Goal: Task Accomplishment & Management: Manage account settings

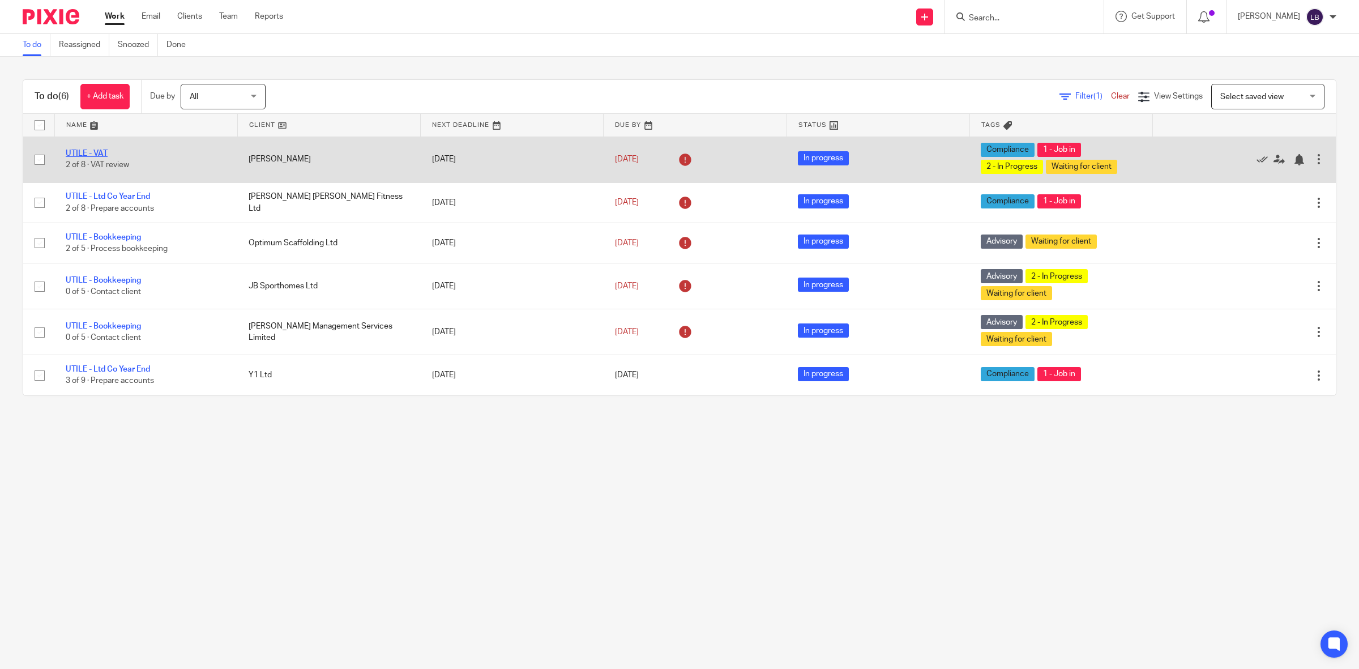
click at [95, 151] on link "UTILE - VAT" at bounding box center [87, 154] width 42 height 8
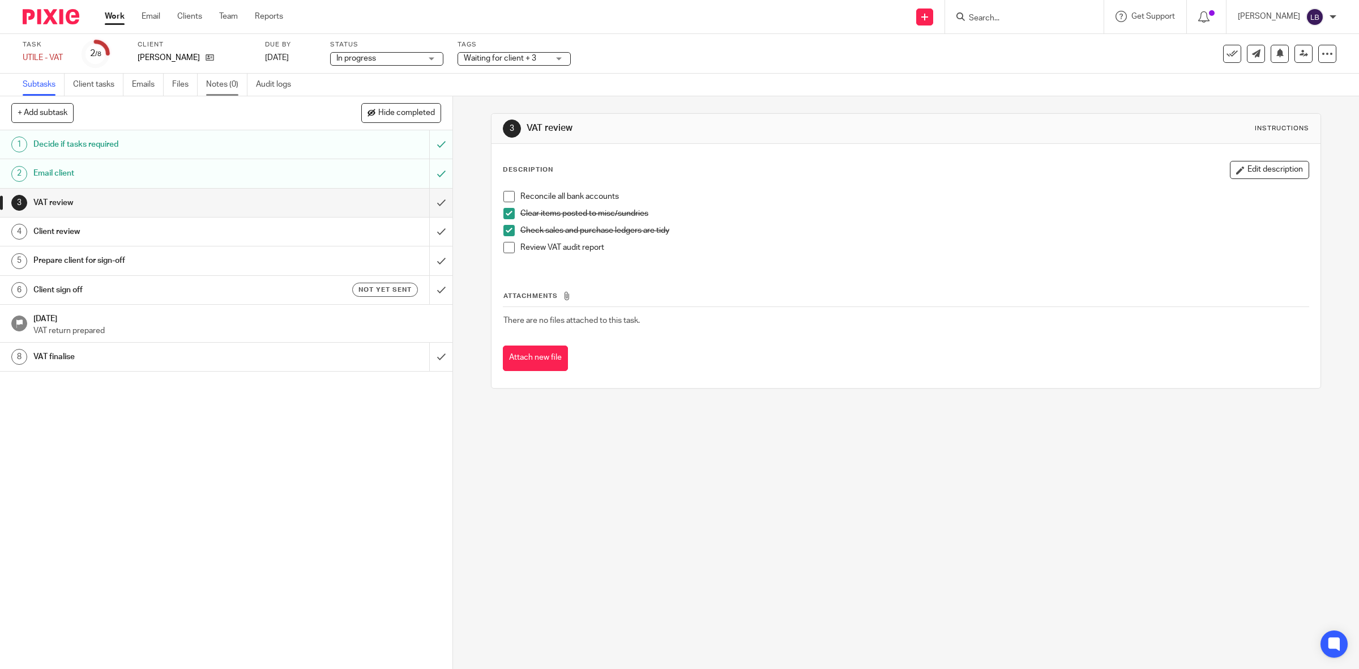
click at [221, 85] on link "Notes (0)" at bounding box center [226, 85] width 41 height 22
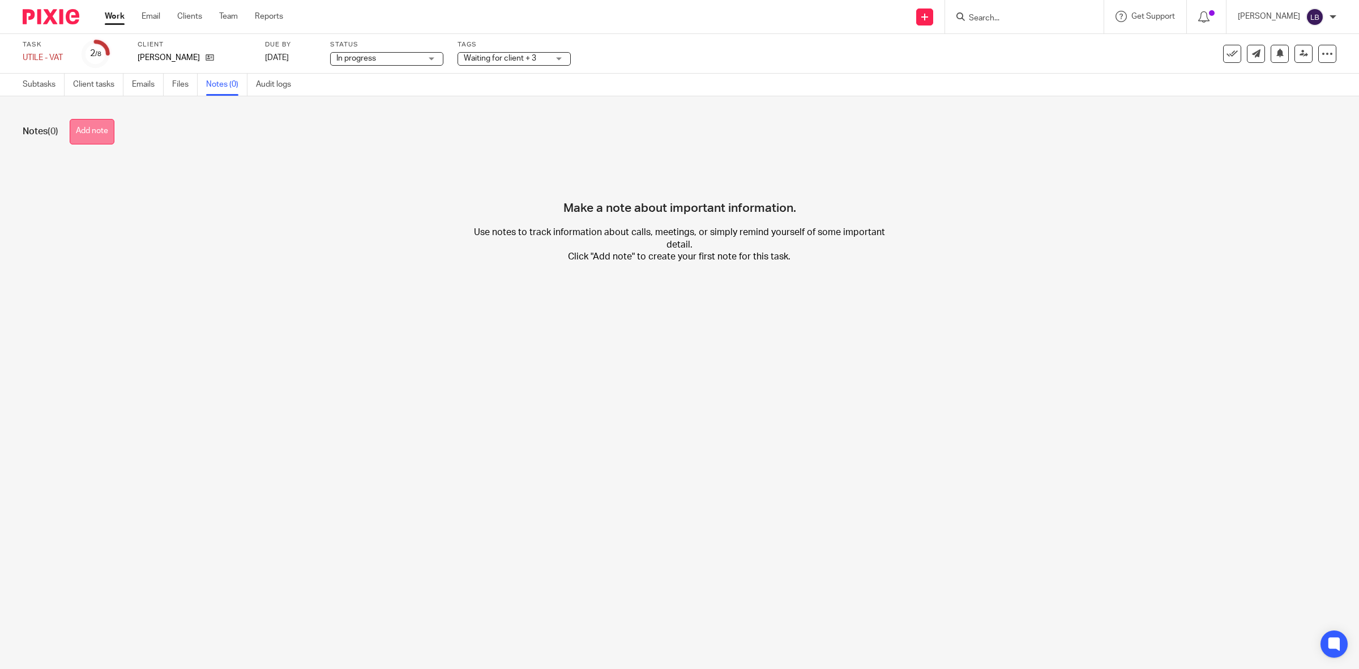
click at [95, 129] on button "Add note" at bounding box center [92, 131] width 45 height 25
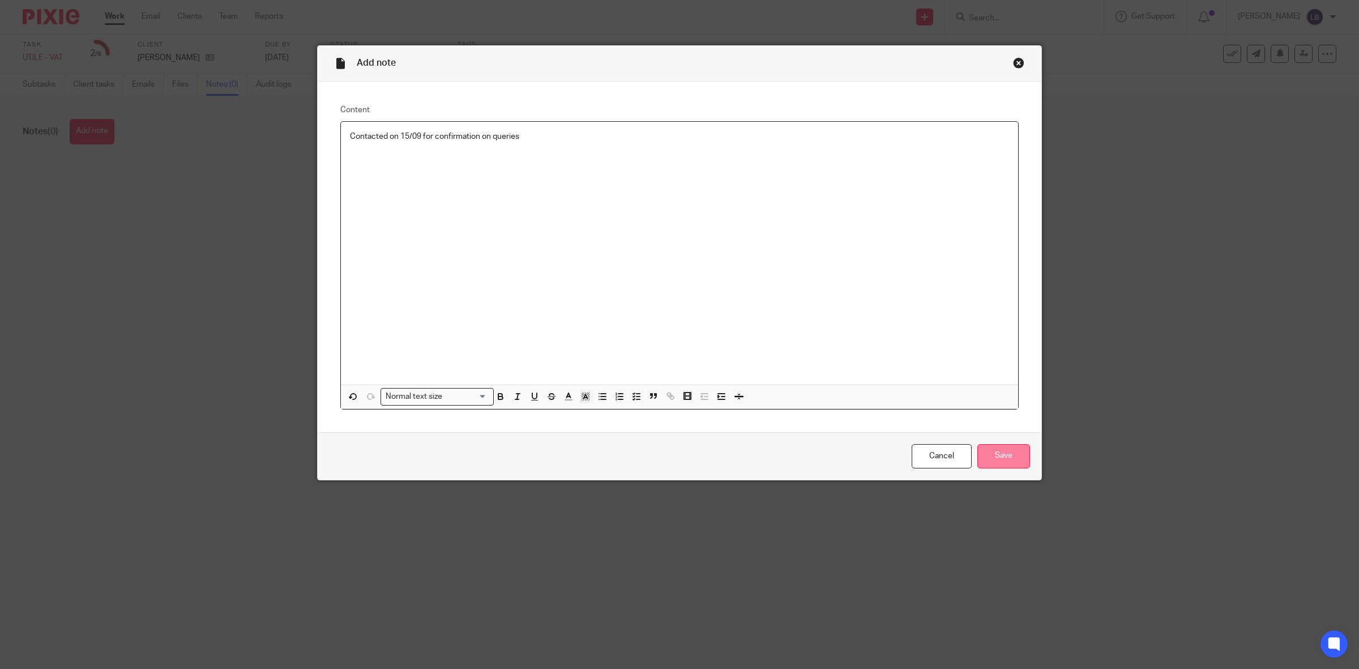
click at [1003, 452] on input "Save" at bounding box center [1004, 456] width 53 height 24
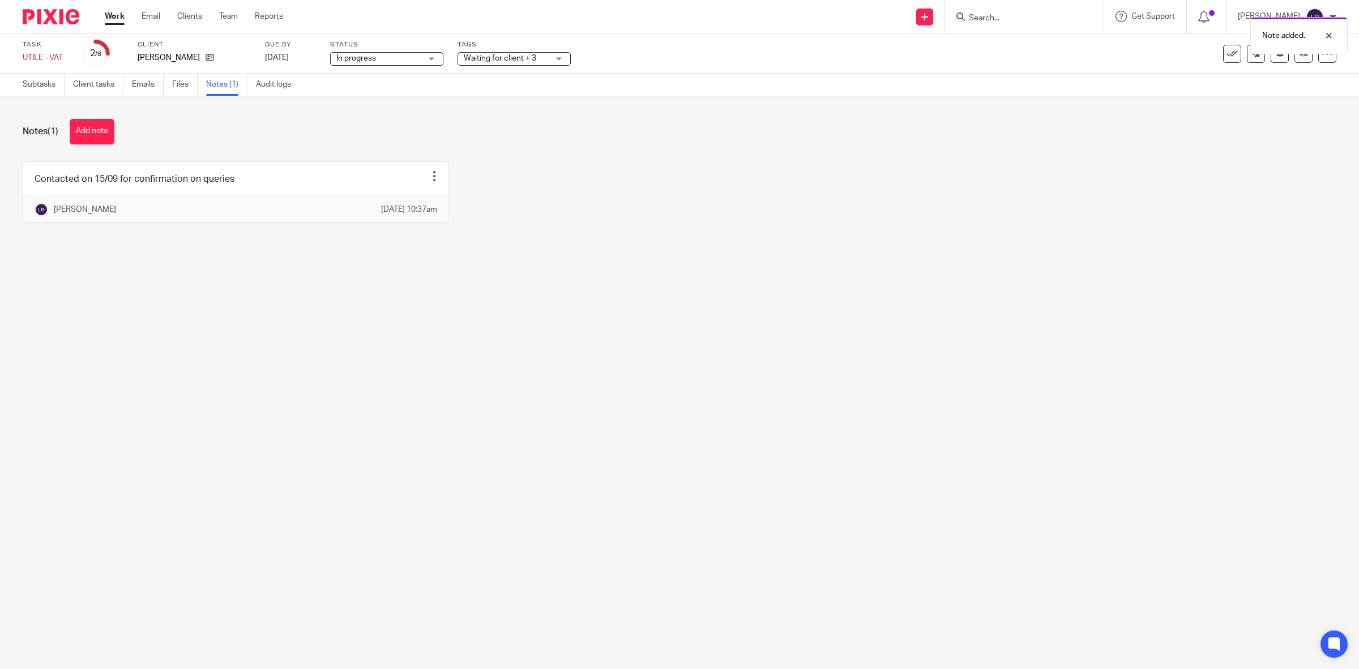
click at [115, 16] on link "Work" at bounding box center [115, 16] width 20 height 11
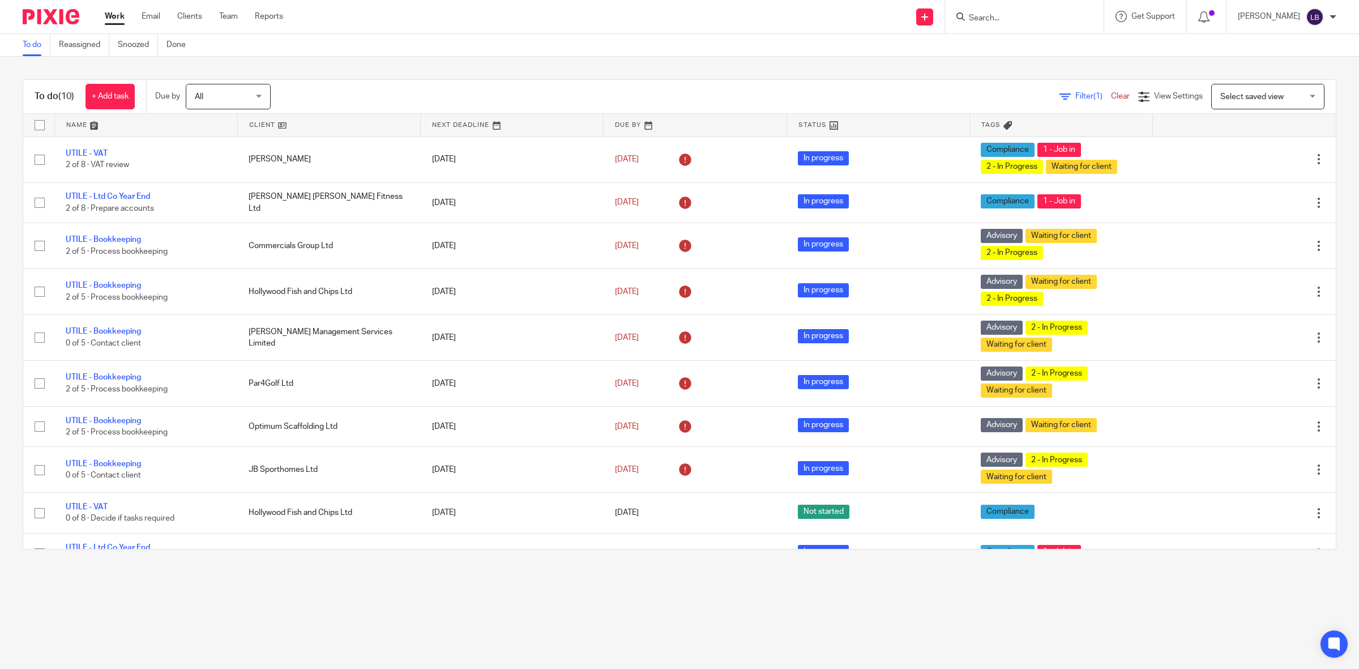
click at [1051, 8] on div at bounding box center [1024, 16] width 159 height 33
click at [1052, 21] on input "Search" at bounding box center [1019, 19] width 102 height 10
type input "jt"
click button "submit" at bounding box center [0, 0] width 0 height 0
click at [1024, 45] on link at bounding box center [1036, 44] width 140 height 17
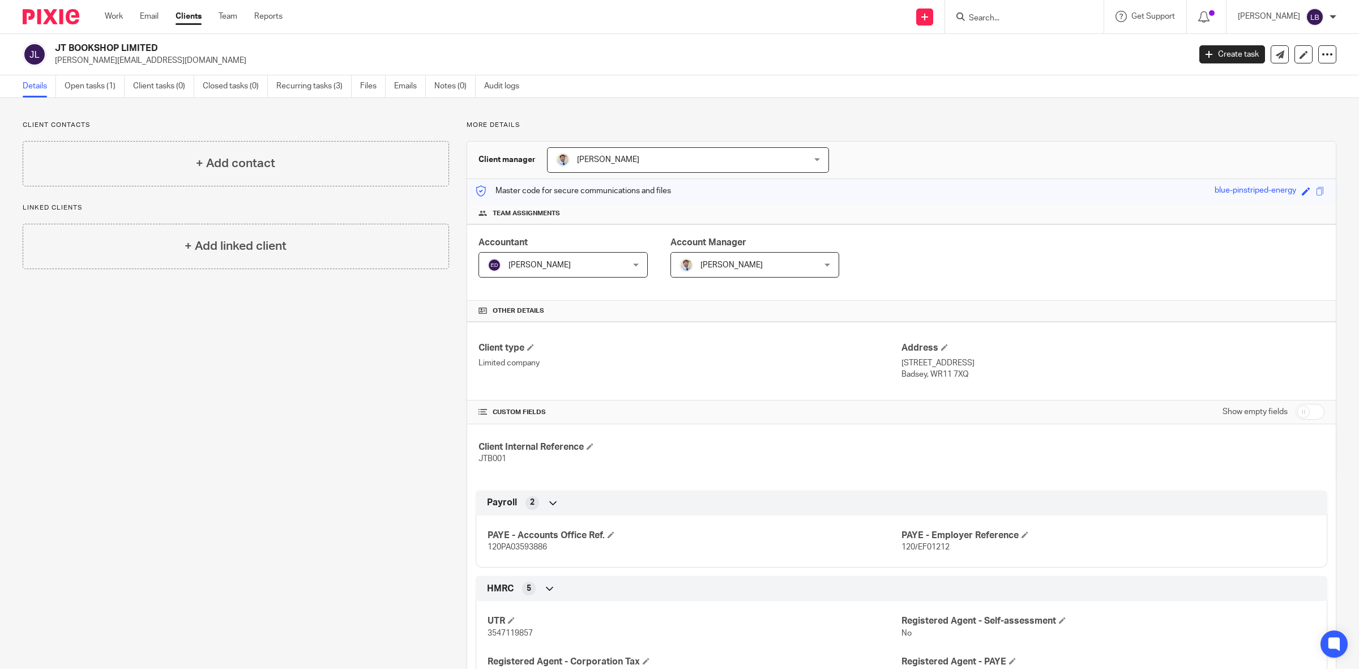
scroll to position [71, 0]
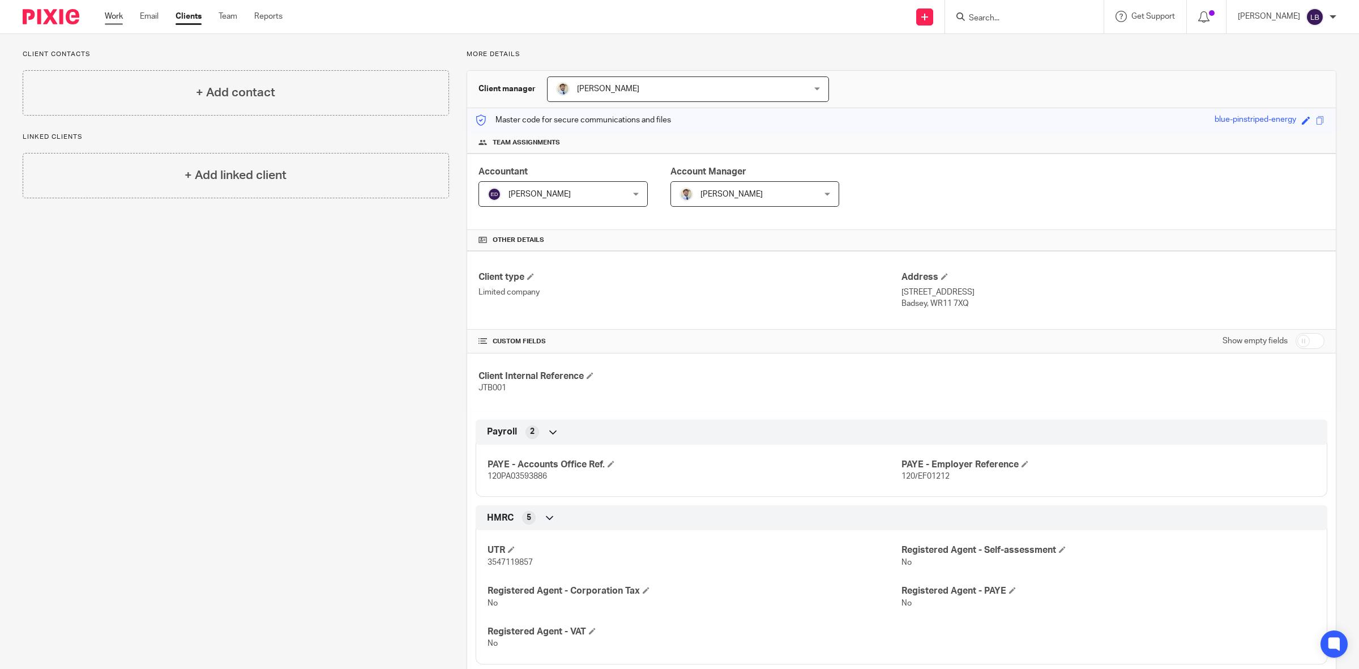
click at [120, 15] on link "Work" at bounding box center [114, 16] width 18 height 11
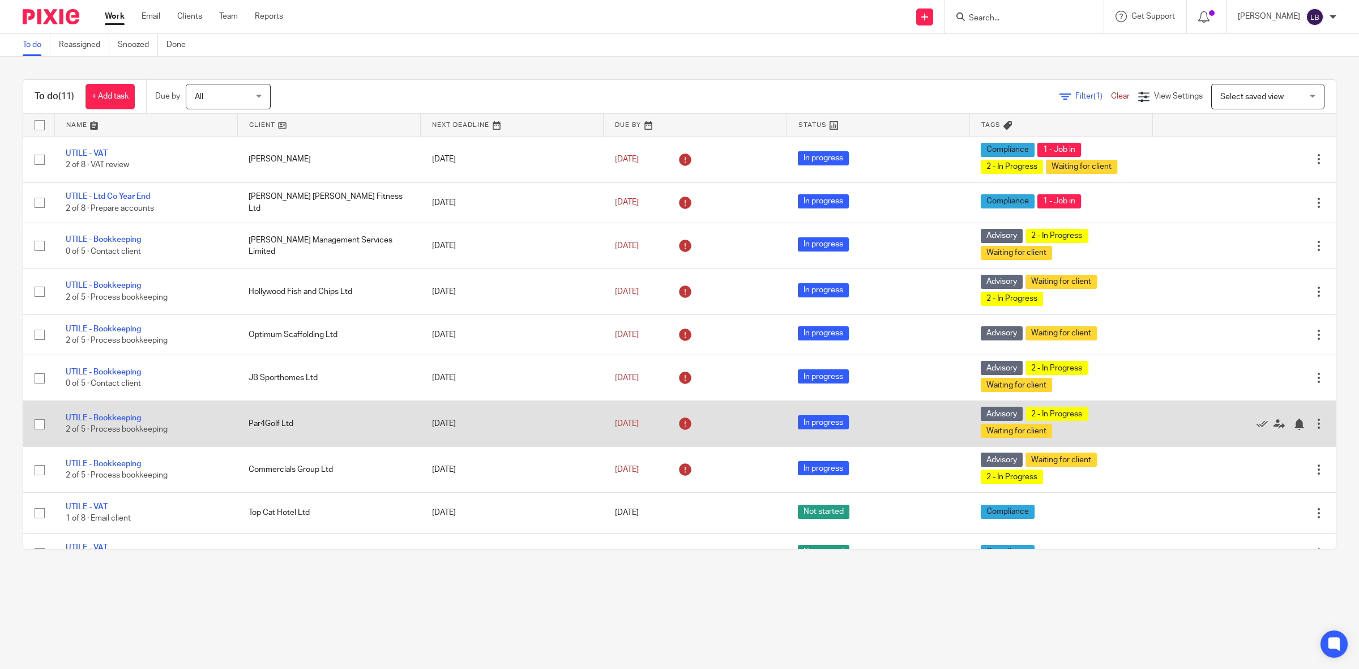
scroll to position [66, 0]
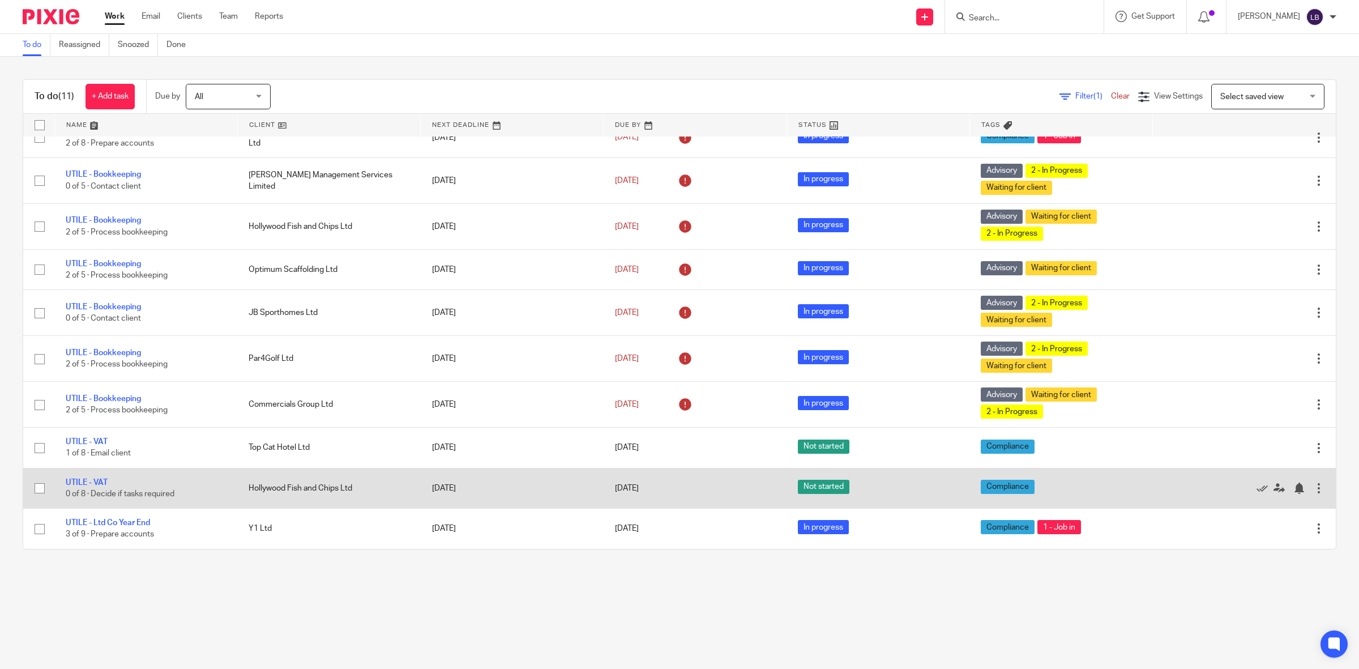
click at [130, 483] on td "UTILE - VAT 0 of 8 · Decide if tasks required" at bounding box center [145, 488] width 183 height 40
click at [91, 483] on link "UTILE - VAT" at bounding box center [87, 483] width 42 height 8
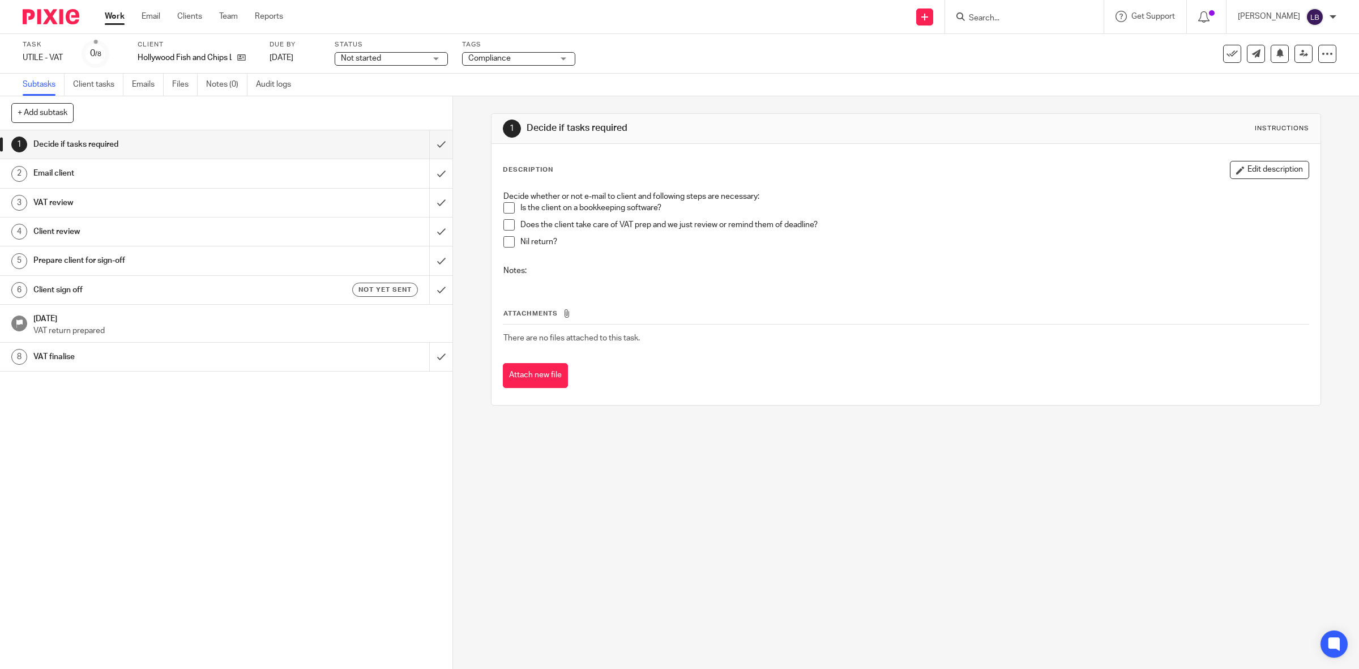
click at [341, 174] on div "Email client" at bounding box center [225, 173] width 385 height 17
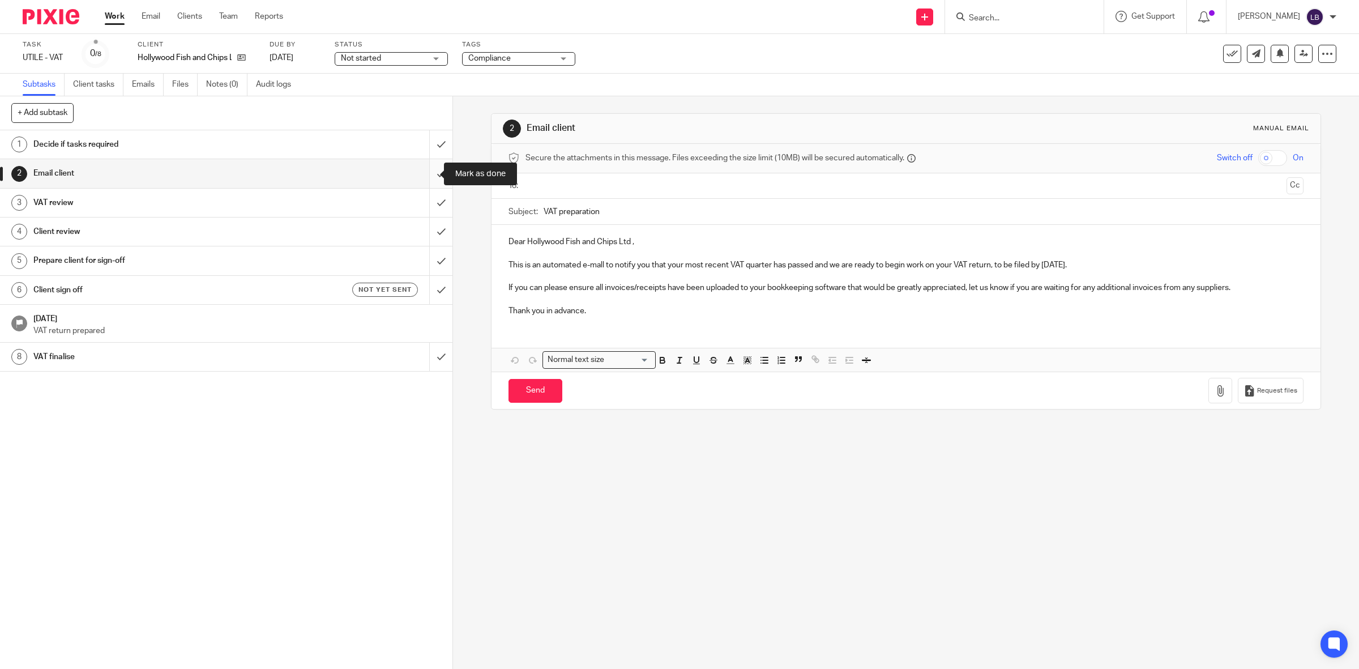
click at [427, 172] on input "submit" at bounding box center [226, 173] width 453 height 28
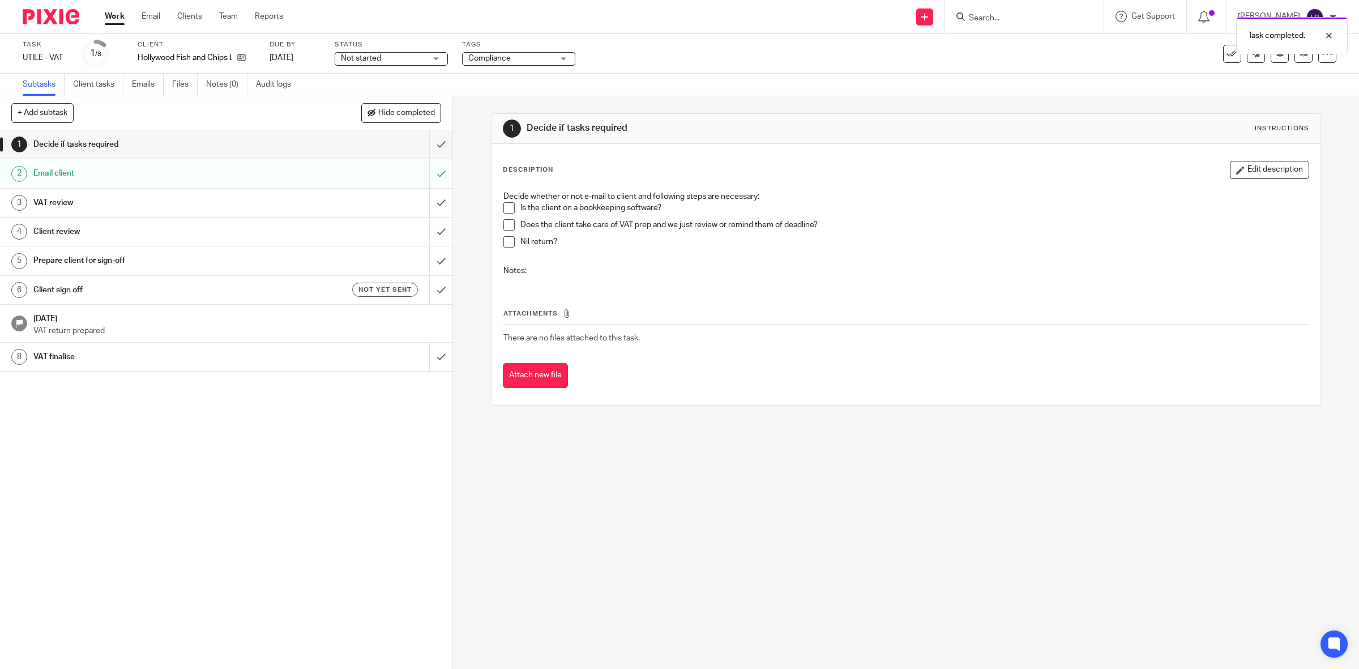
click at [321, 179] on div "Email client" at bounding box center [225, 173] width 385 height 17
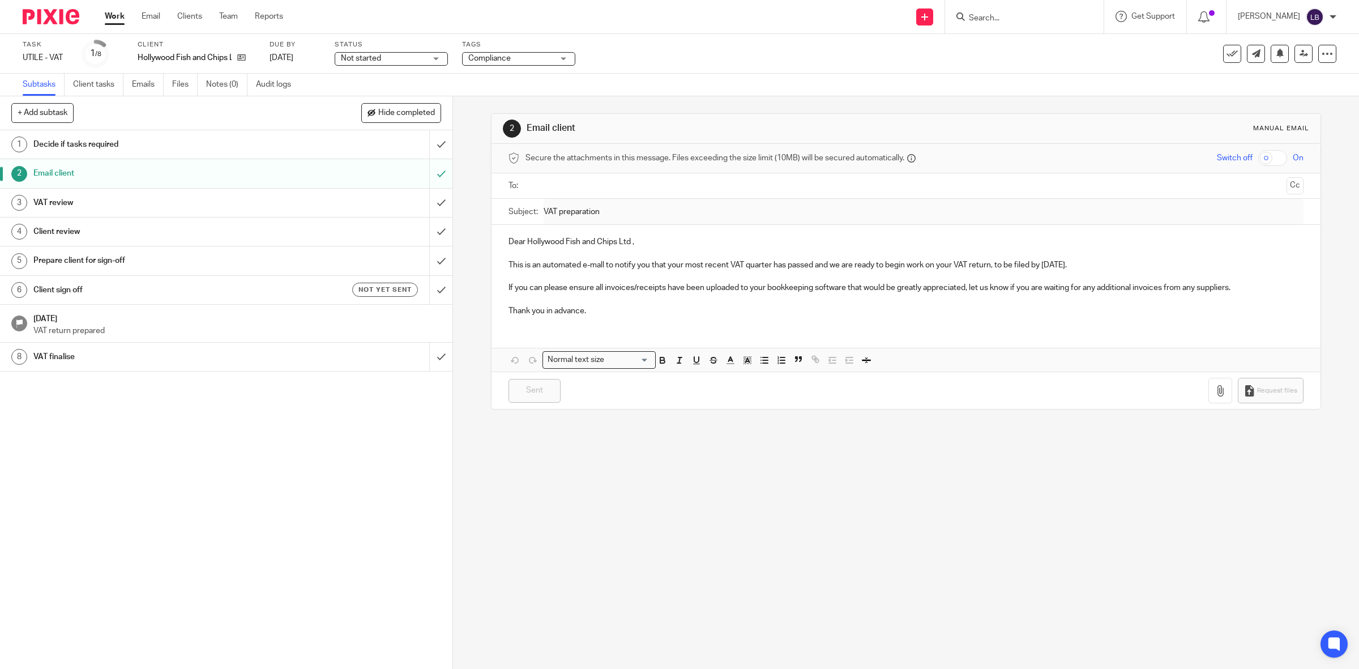
click at [437, 58] on div "Not started Not started" at bounding box center [391, 59] width 113 height 14
click at [383, 97] on span "In progress" at bounding box center [364, 100] width 40 height 8
click at [547, 57] on span "Compliance" at bounding box center [510, 59] width 85 height 12
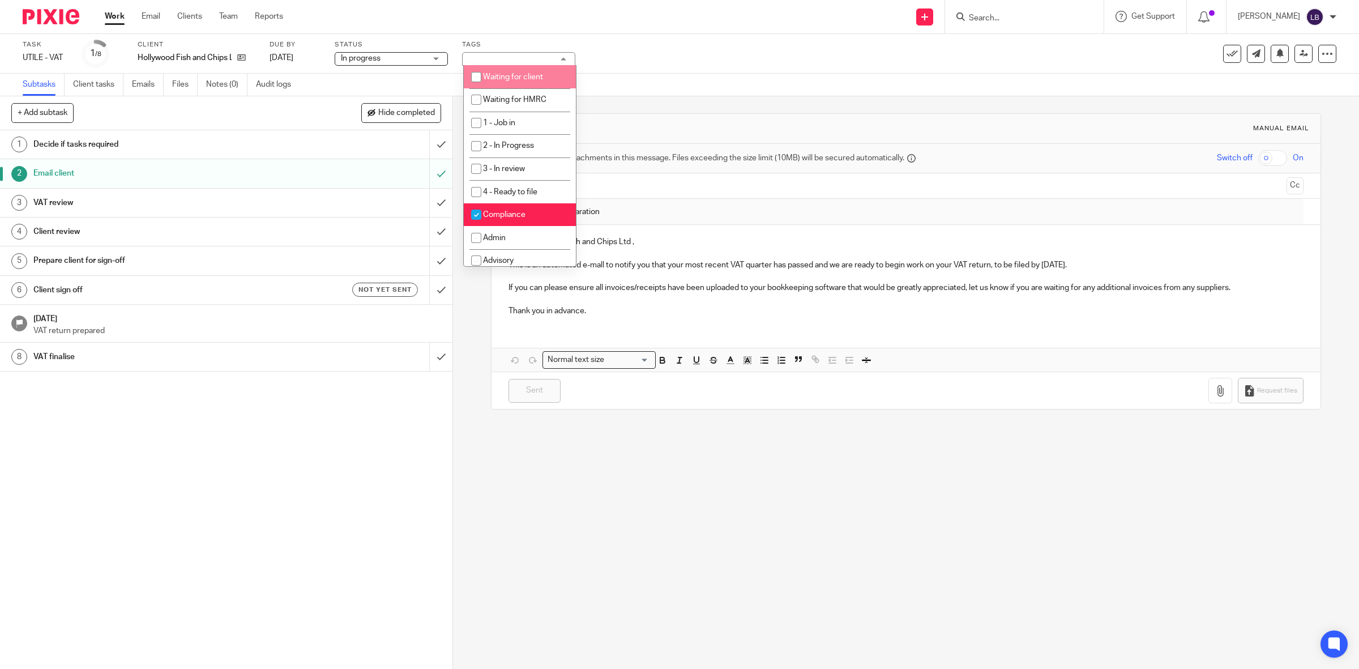
click at [514, 74] on span "Waiting for client" at bounding box center [513, 77] width 60 height 8
checkbox input "true"
click at [565, 458] on div "2 Email client Manual email Secure the attachments in this message. Files excee…" at bounding box center [906, 382] width 906 height 573
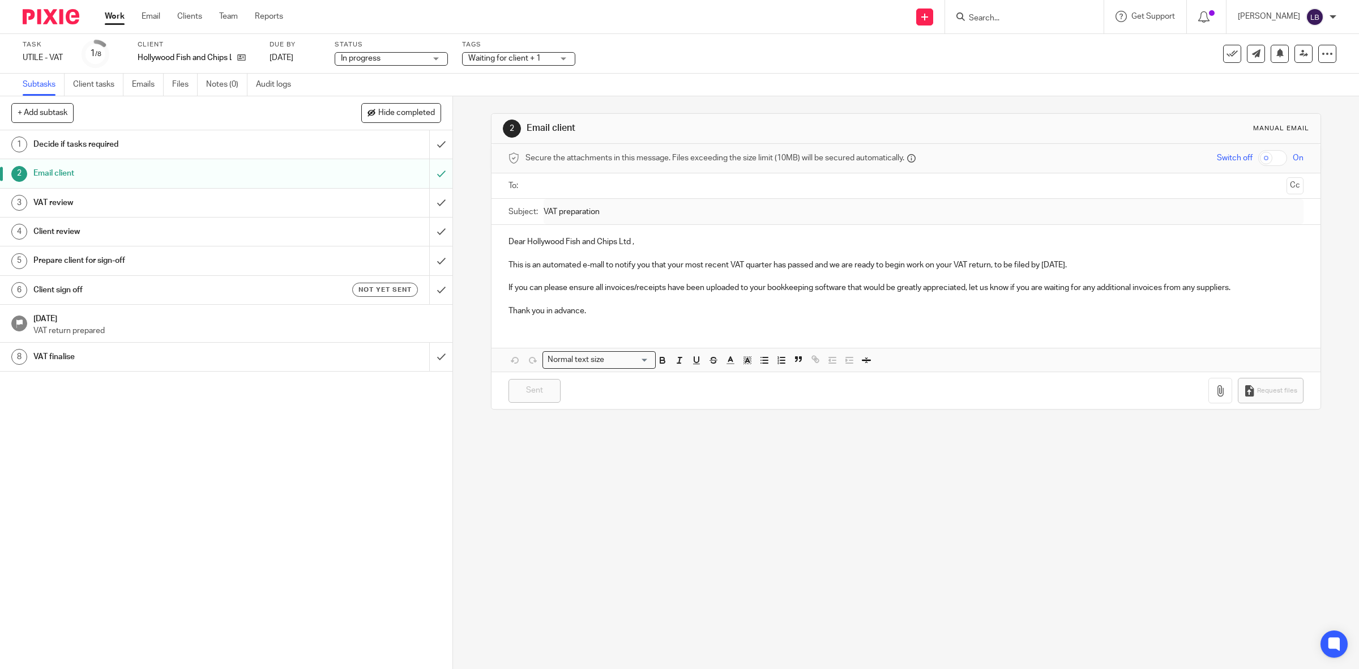
click at [116, 18] on link "Work" at bounding box center [115, 16] width 20 height 11
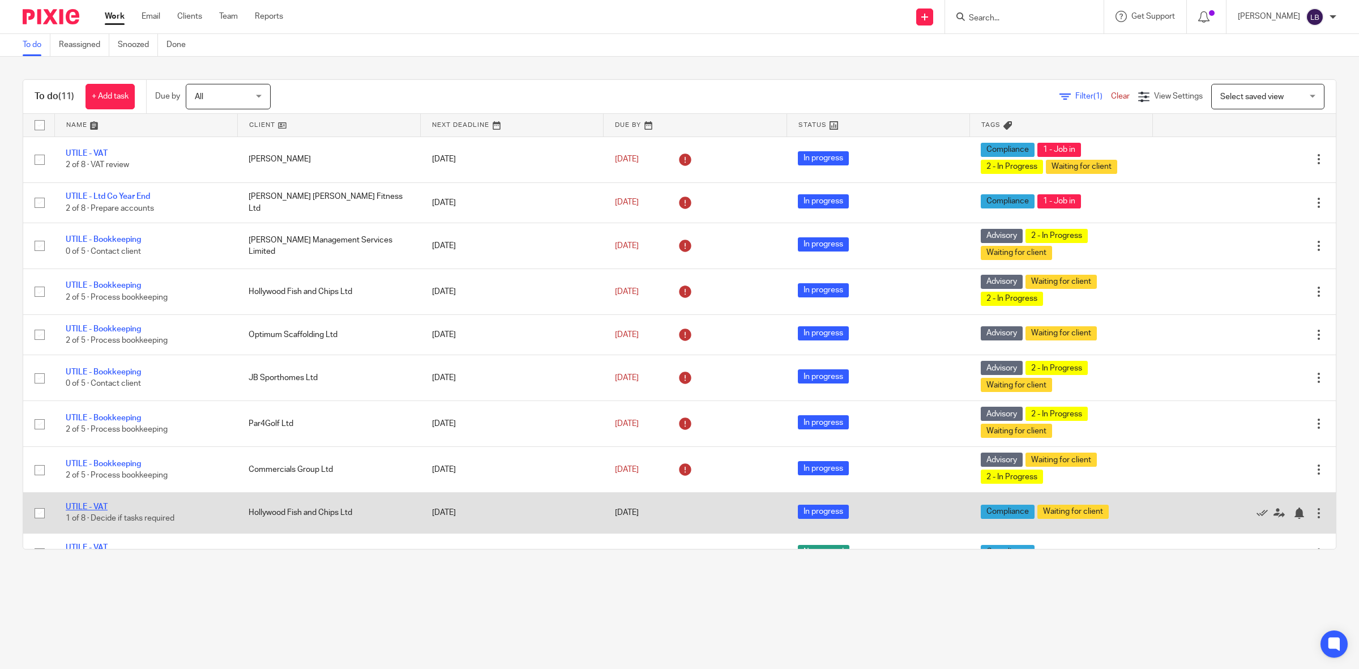
click at [99, 506] on link "UTILE - VAT" at bounding box center [87, 507] width 42 height 8
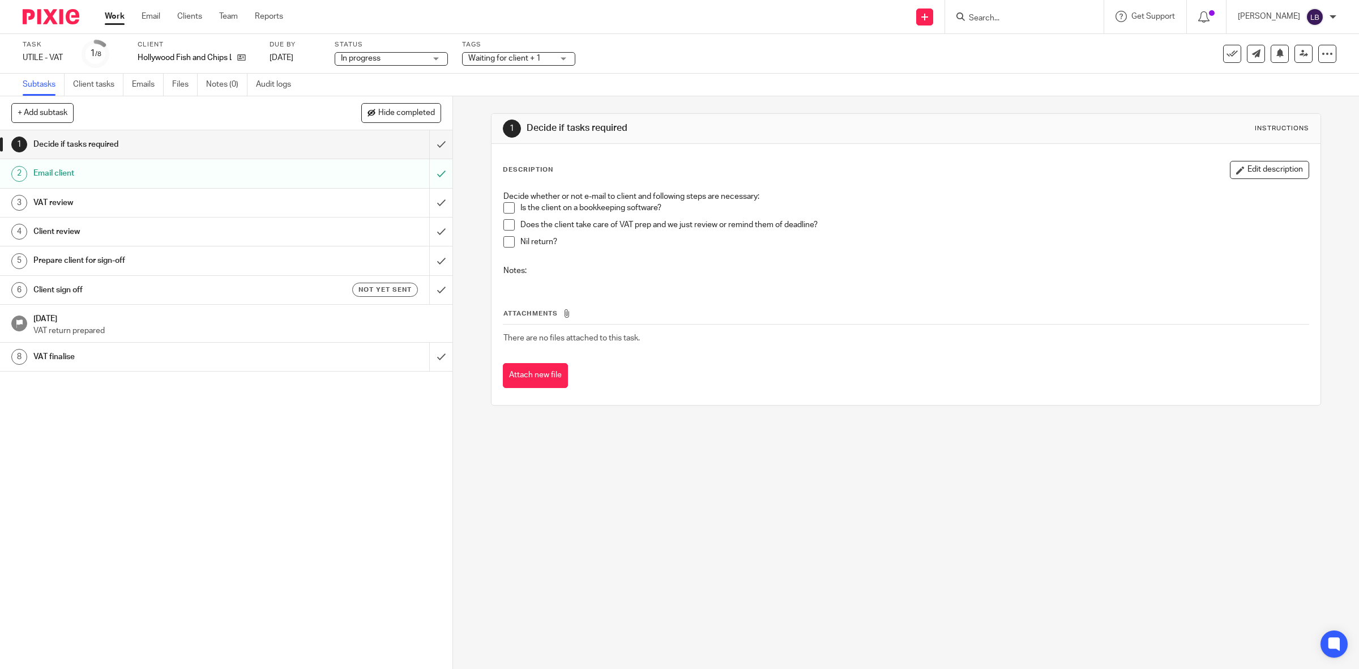
click at [149, 233] on h1 "Client review" at bounding box center [161, 231] width 257 height 17
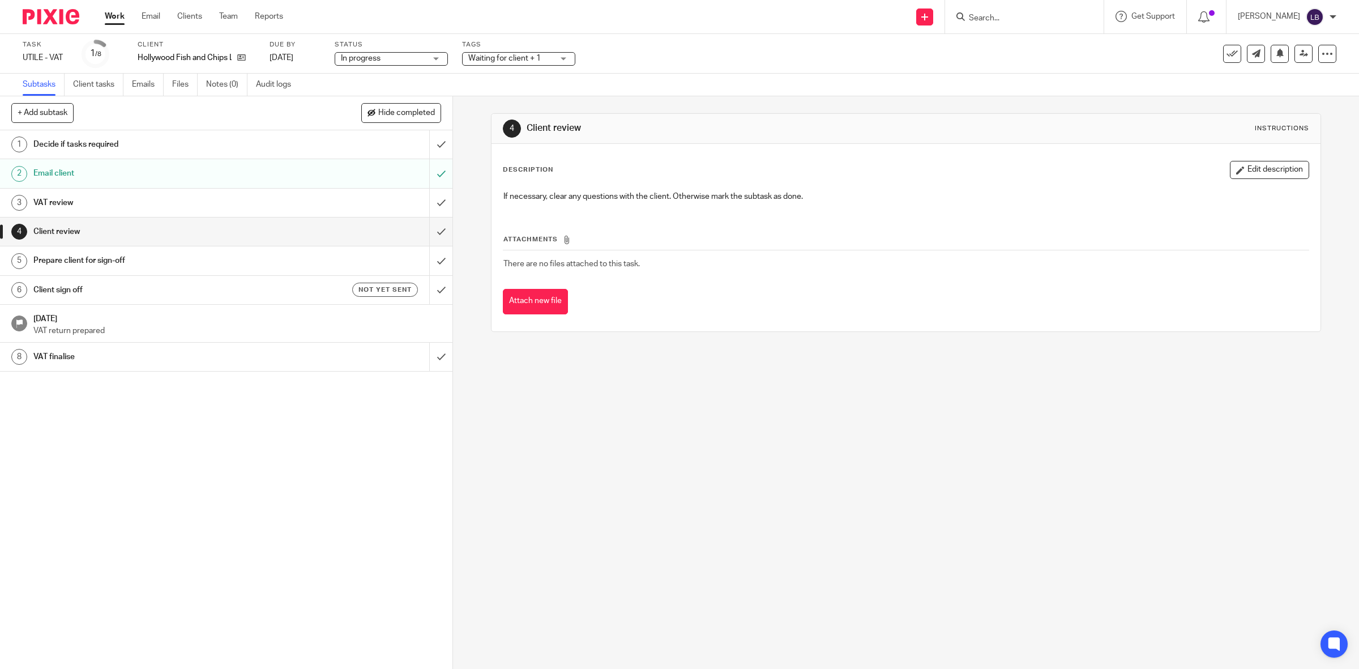
click at [149, 207] on h1 "VAT review" at bounding box center [161, 202] width 257 height 17
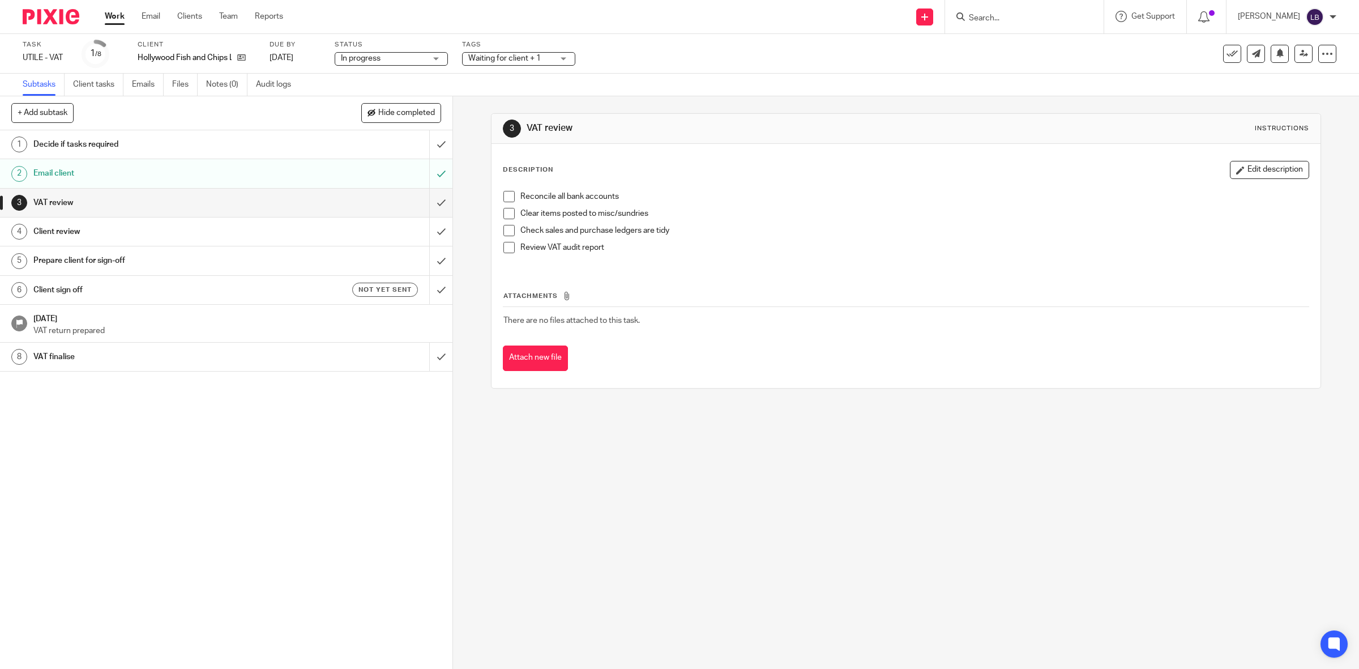
click at [119, 18] on link "Work" at bounding box center [115, 16] width 20 height 11
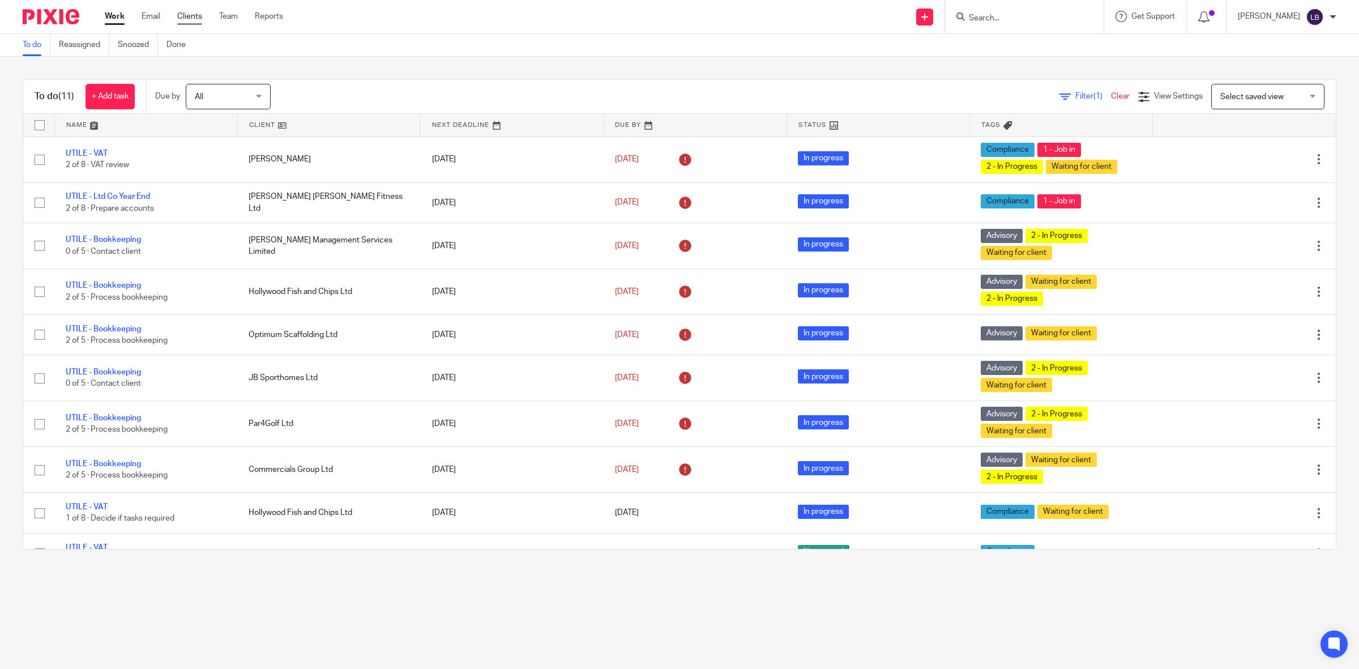
click at [190, 13] on link "Clients" at bounding box center [189, 16] width 25 height 11
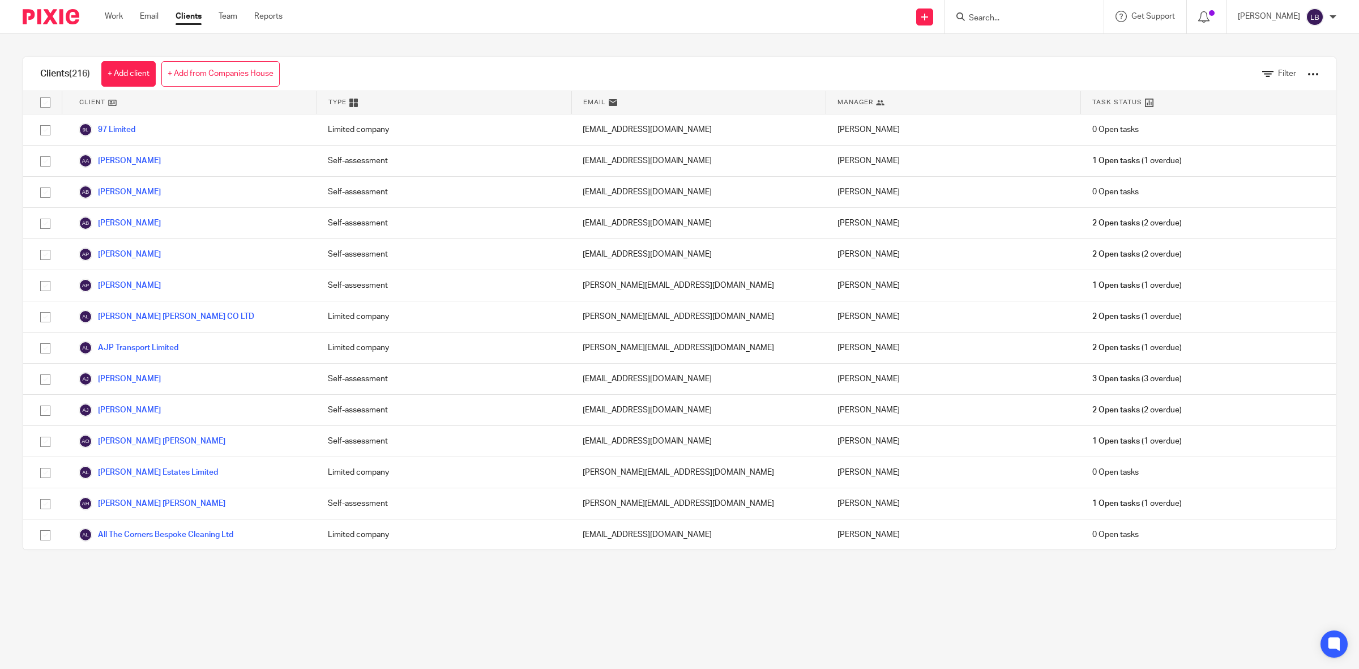
click at [1000, 12] on form at bounding box center [1028, 17] width 121 height 14
click at [1008, 14] on input "Search" at bounding box center [1019, 19] width 102 height 10
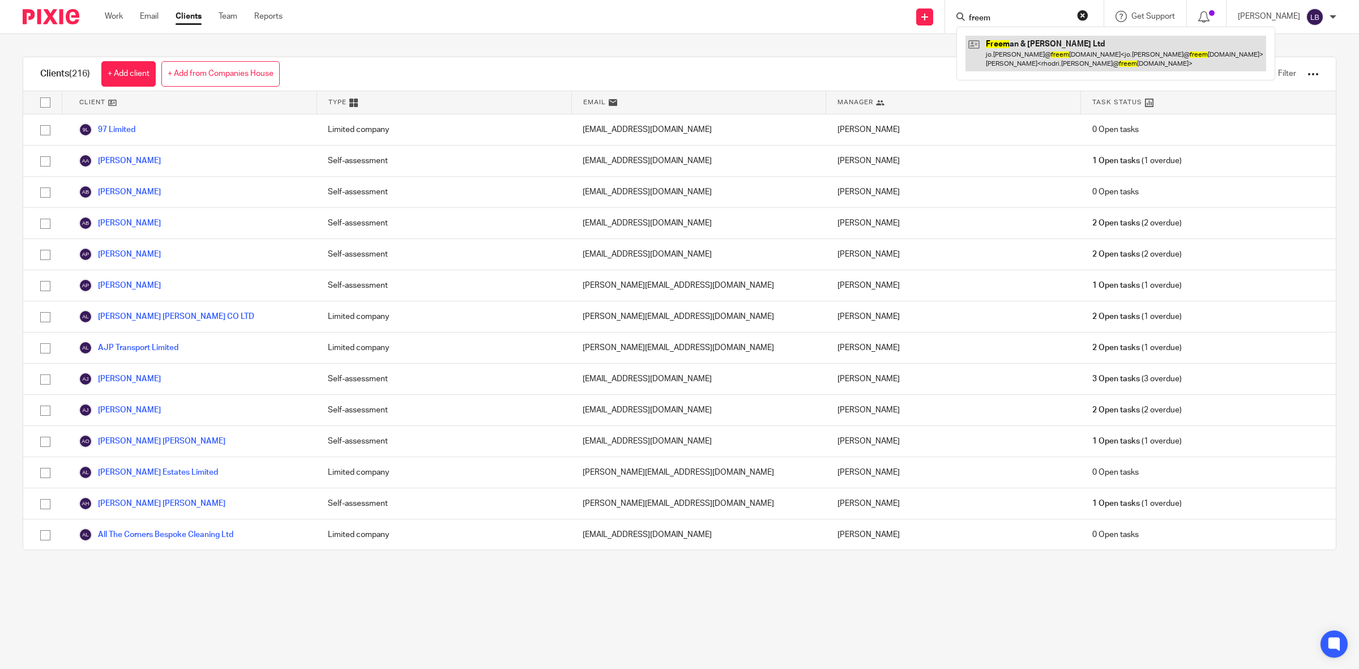
type input "freem"
click at [1017, 54] on link at bounding box center [1116, 53] width 301 height 35
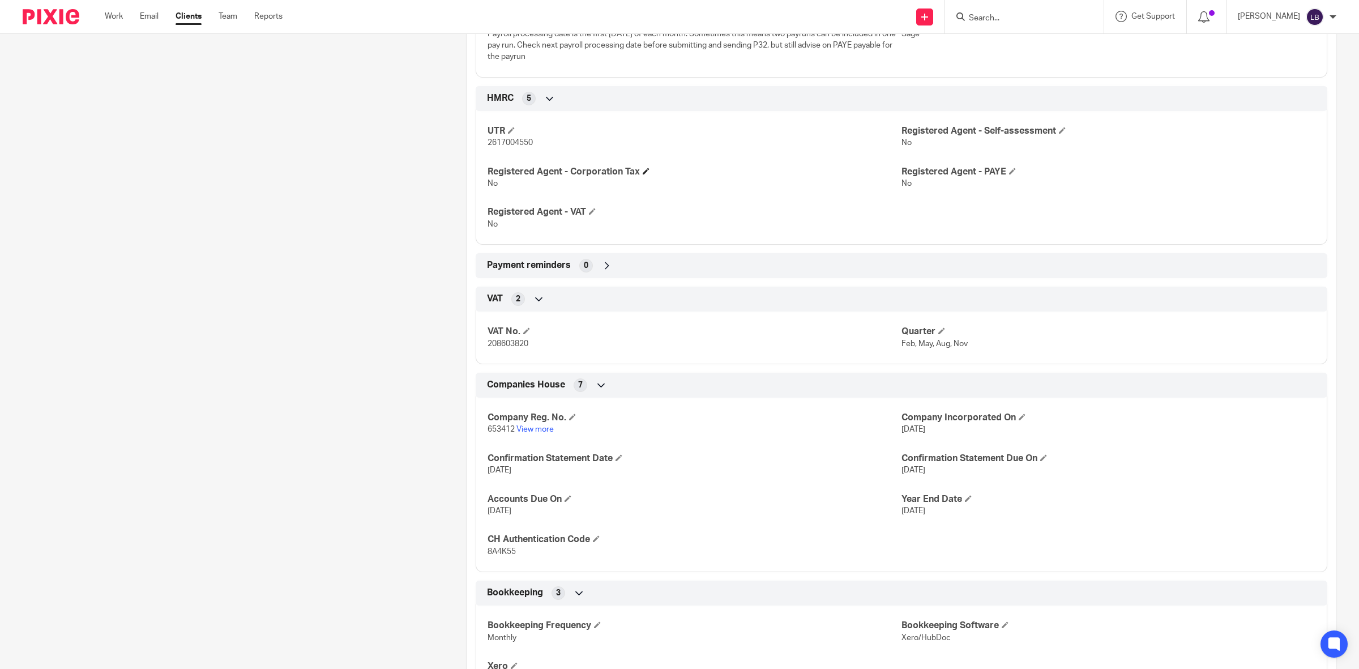
scroll to position [566, 0]
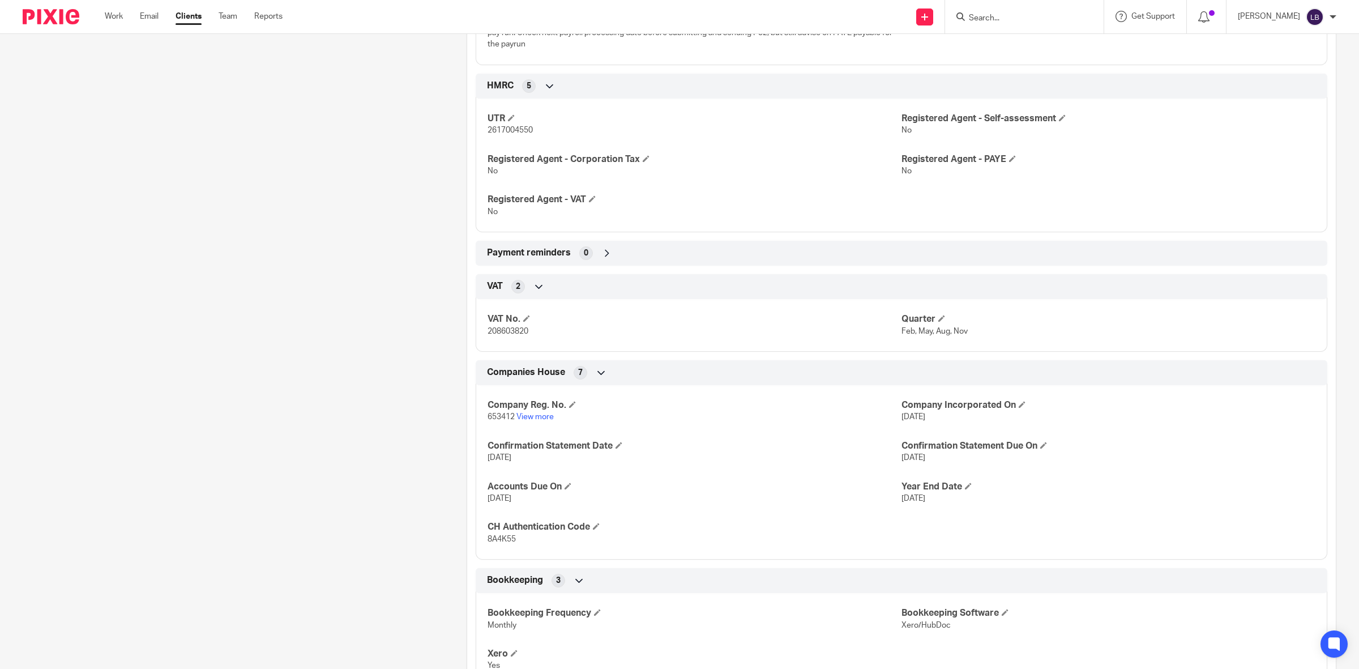
drag, startPoint x: 355, startPoint y: 255, endPoint x: 361, endPoint y: 256, distance: 5.8
click at [355, 255] on div "Client contacts [EMAIL_ADDRESS][PERSON_NAME][DOMAIN_NAME] [EMAIL_ADDRESS][PERSO…" at bounding box center [227, 218] width 444 height 1328
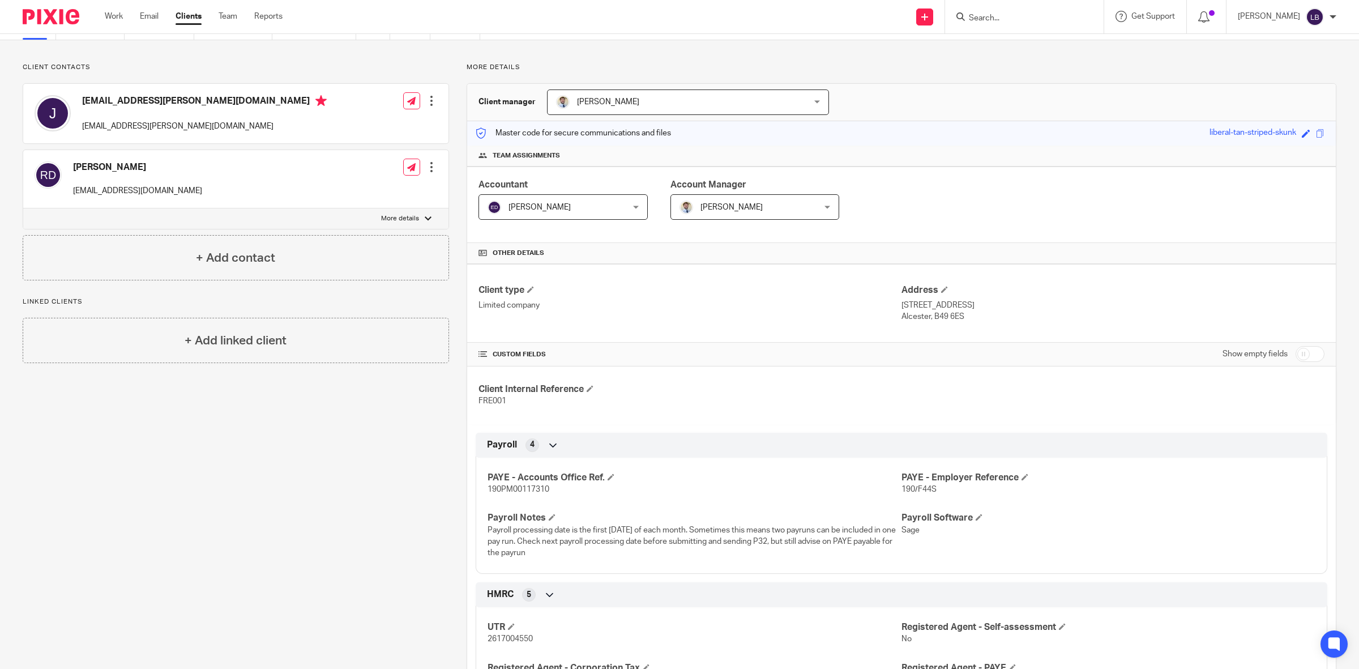
scroll to position [0, 0]
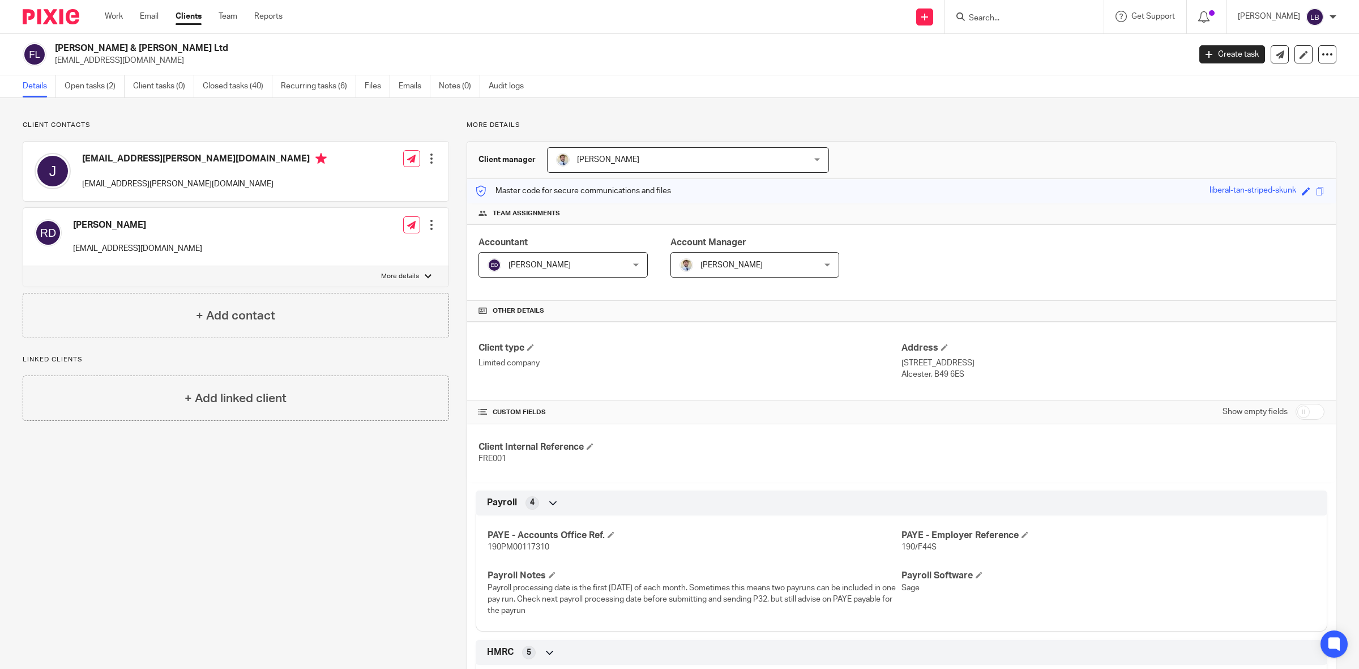
drag, startPoint x: 271, startPoint y: 19, endPoint x: 271, endPoint y: 25, distance: 6.8
click at [271, 19] on link "Reports" at bounding box center [268, 16] width 28 height 11
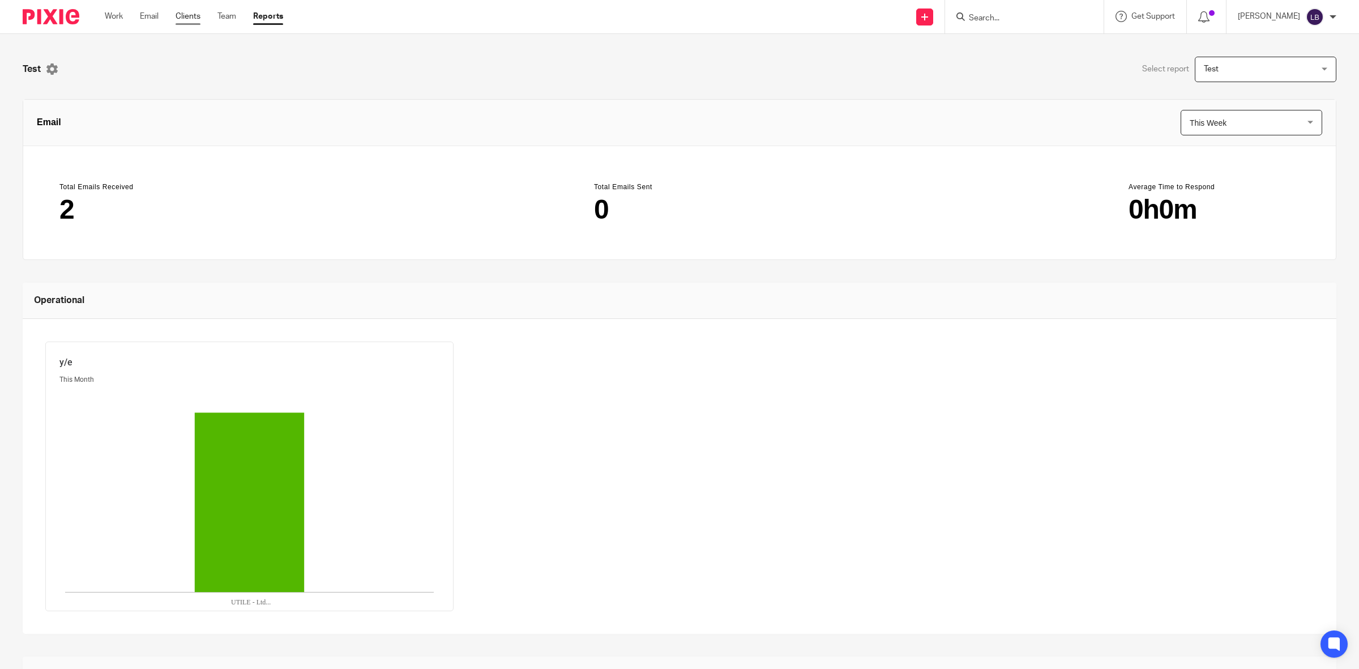
click at [191, 14] on link "Clients" at bounding box center [188, 16] width 25 height 11
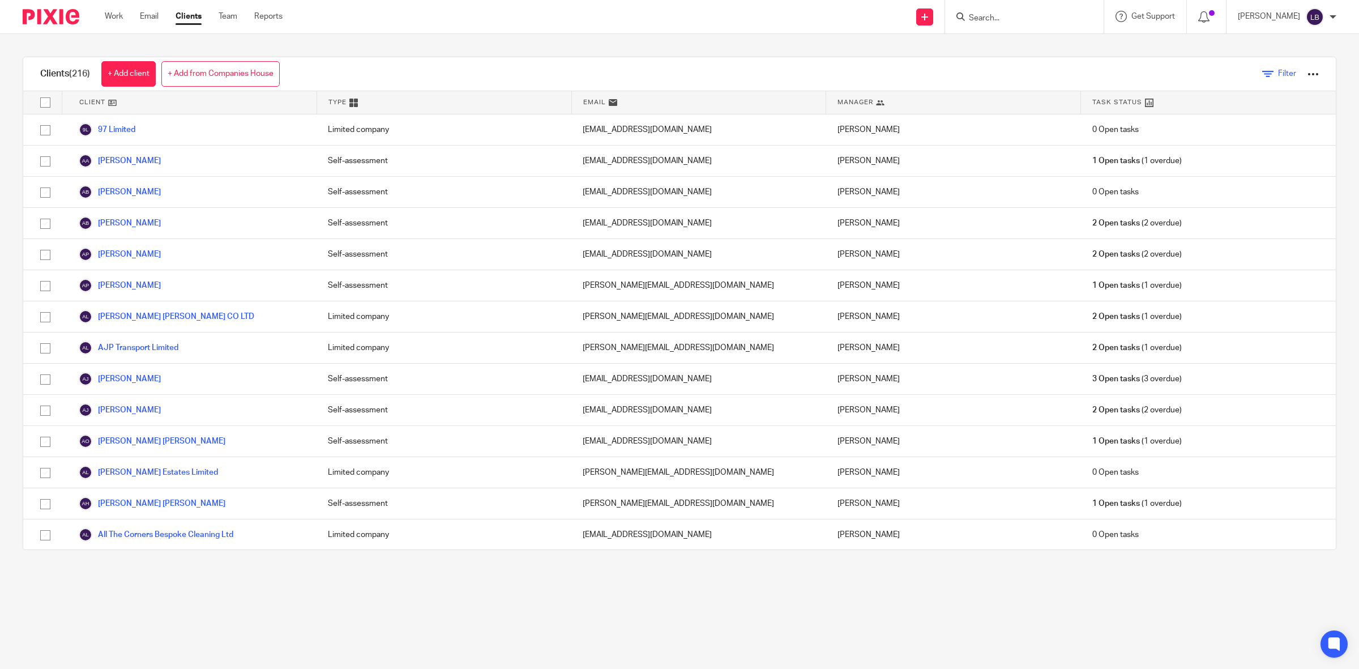
click at [1263, 71] on link "Filter" at bounding box center [1280, 74] width 34 height 12
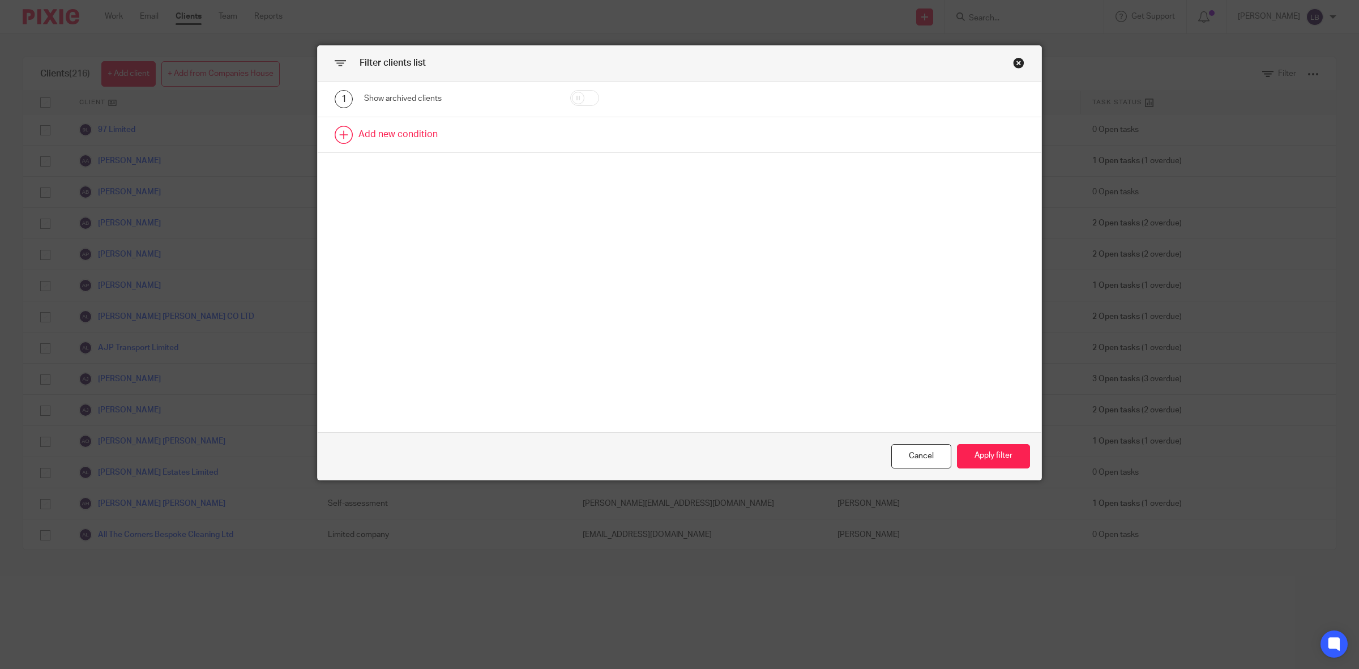
click at [371, 135] on link at bounding box center [680, 134] width 724 height 35
click at [534, 139] on div "Field" at bounding box center [458, 138] width 189 height 25
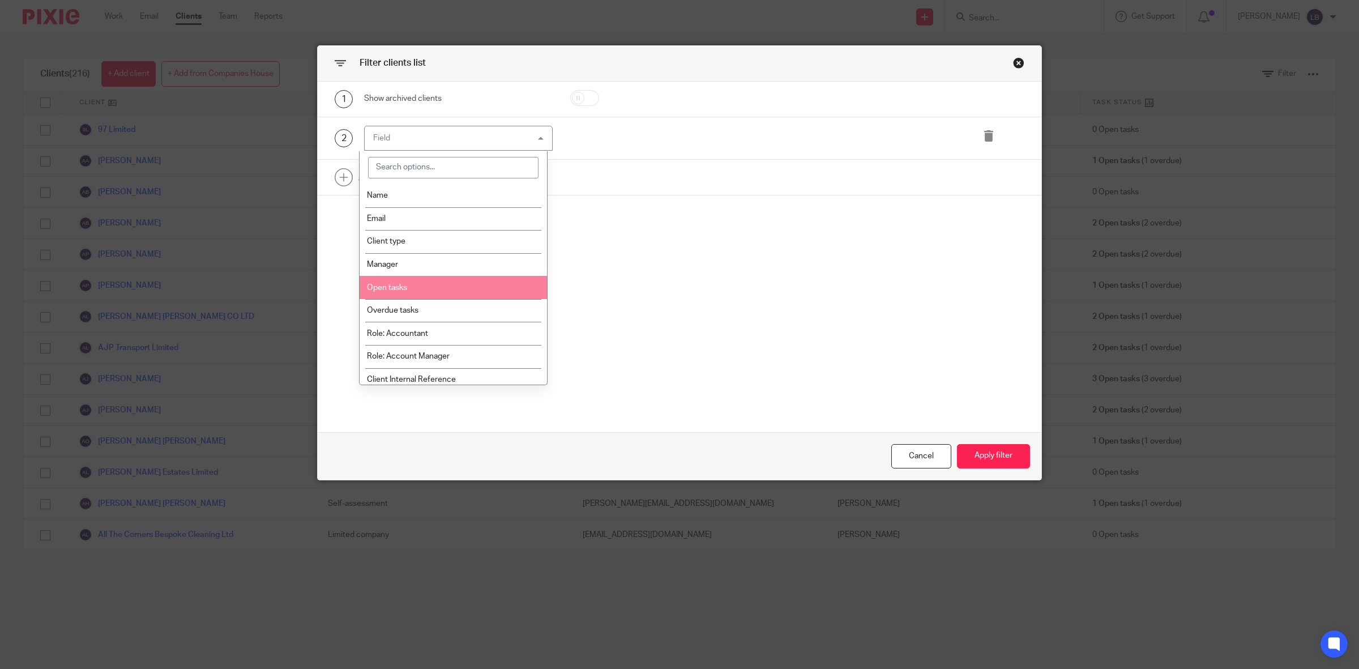
click at [410, 288] on li "Open tasks" at bounding box center [453, 287] width 187 height 23
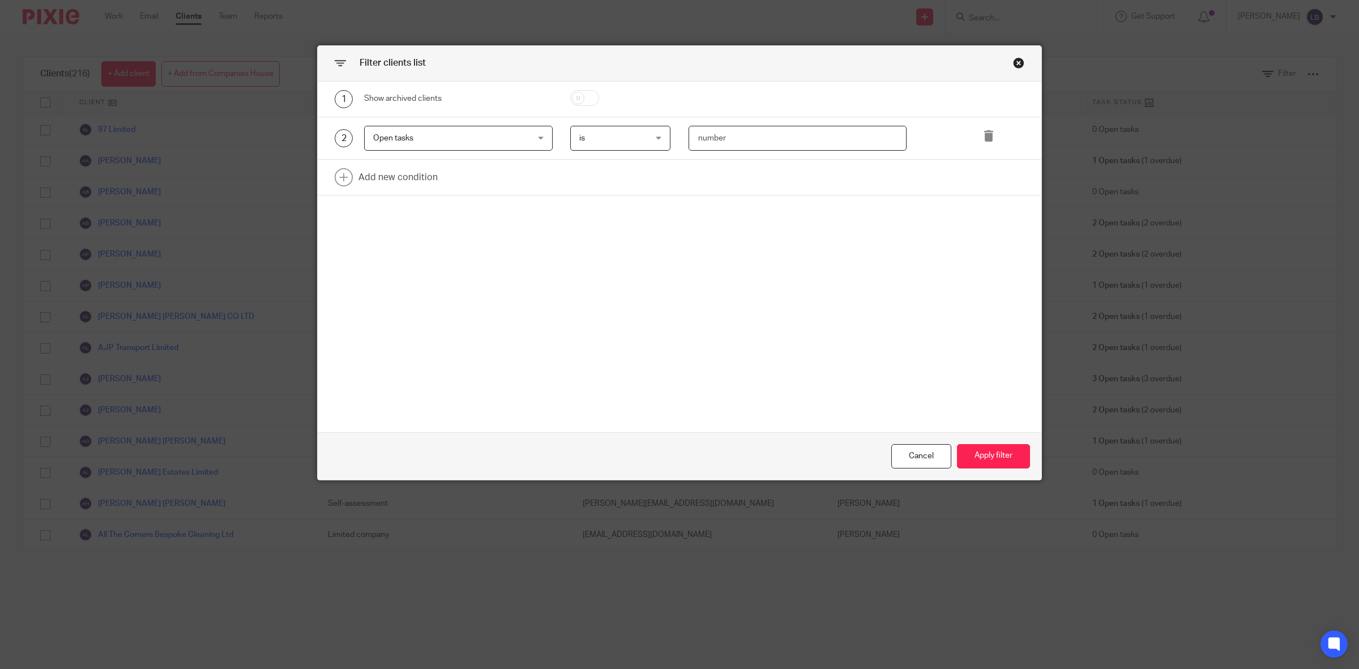
click at [757, 140] on input "number" at bounding box center [798, 138] width 218 height 25
click at [653, 137] on div "is is" at bounding box center [620, 138] width 100 height 25
click at [654, 137] on div "is is" at bounding box center [620, 138] width 100 height 25
click at [536, 139] on div "Open tasks Open tasks" at bounding box center [458, 138] width 189 height 25
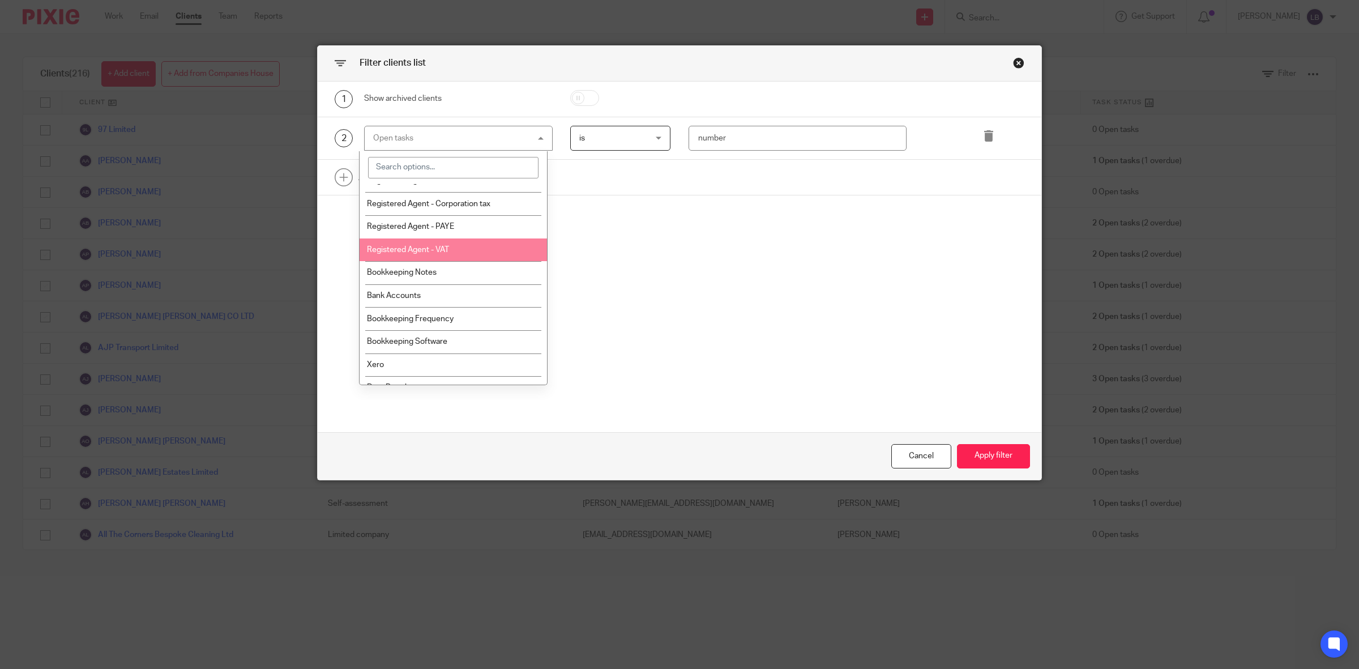
scroll to position [496, 0]
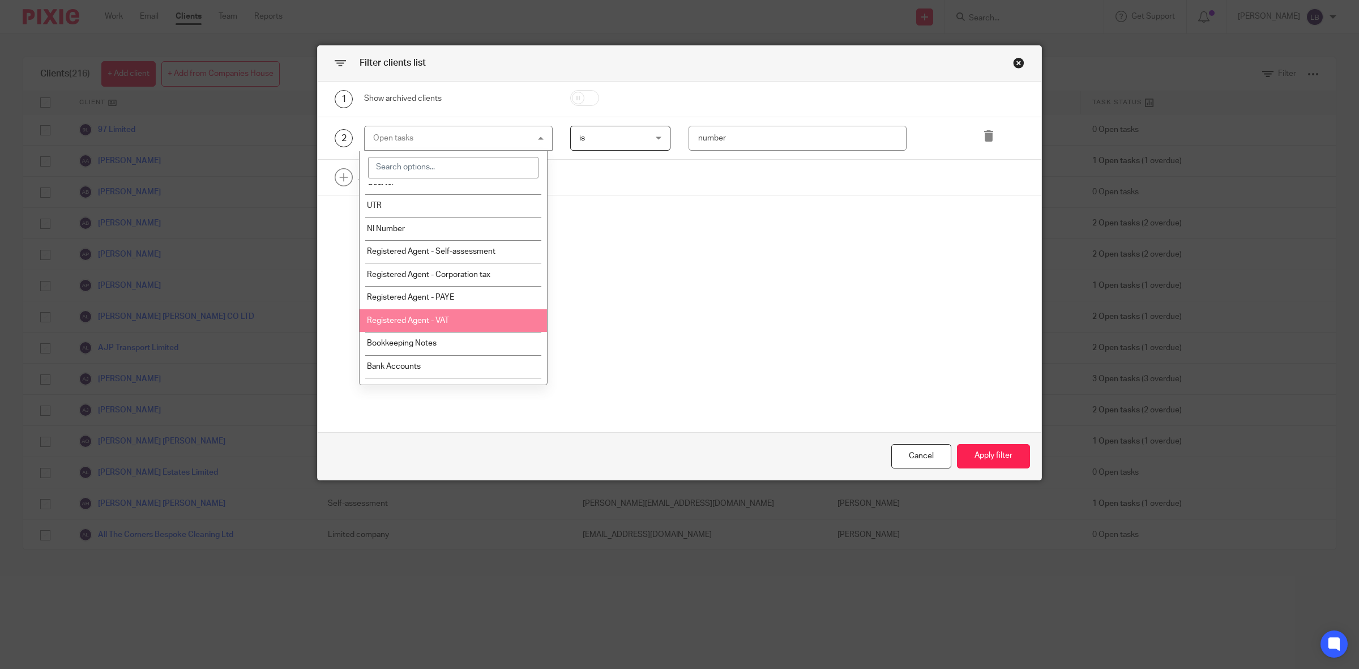
click at [439, 317] on span "Registered Agent - VAT" at bounding box center [408, 321] width 82 height 8
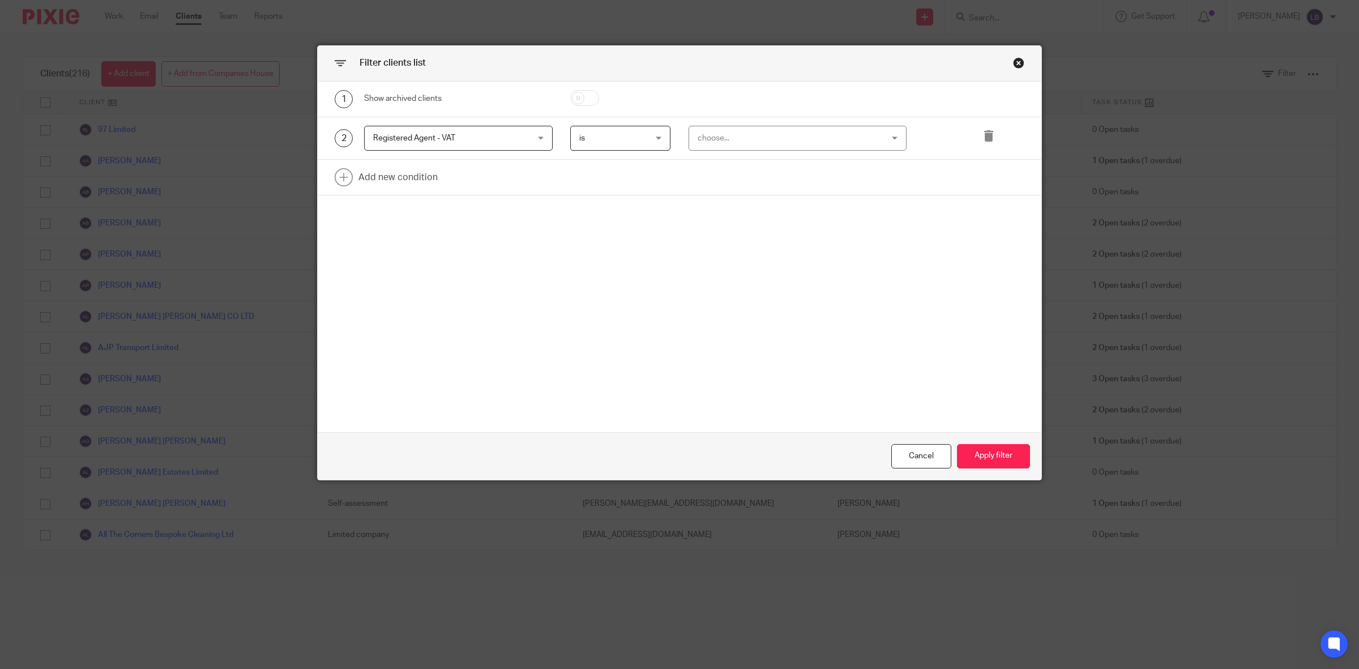
click at [763, 140] on div "choose..." at bounding box center [781, 138] width 167 height 24
click at [715, 161] on li "Yes" at bounding box center [792, 162] width 217 height 23
click at [984, 454] on button "Apply filter" at bounding box center [993, 456] width 73 height 24
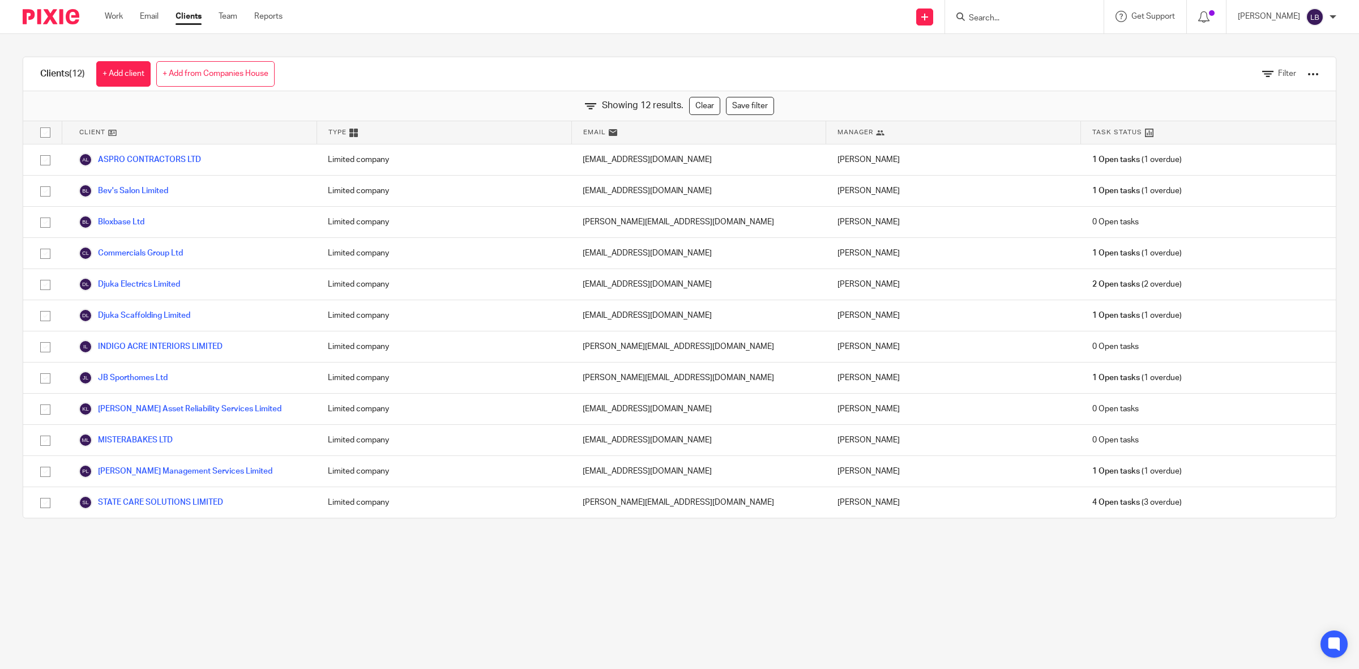
click at [694, 105] on link "Clear" at bounding box center [704, 106] width 31 height 18
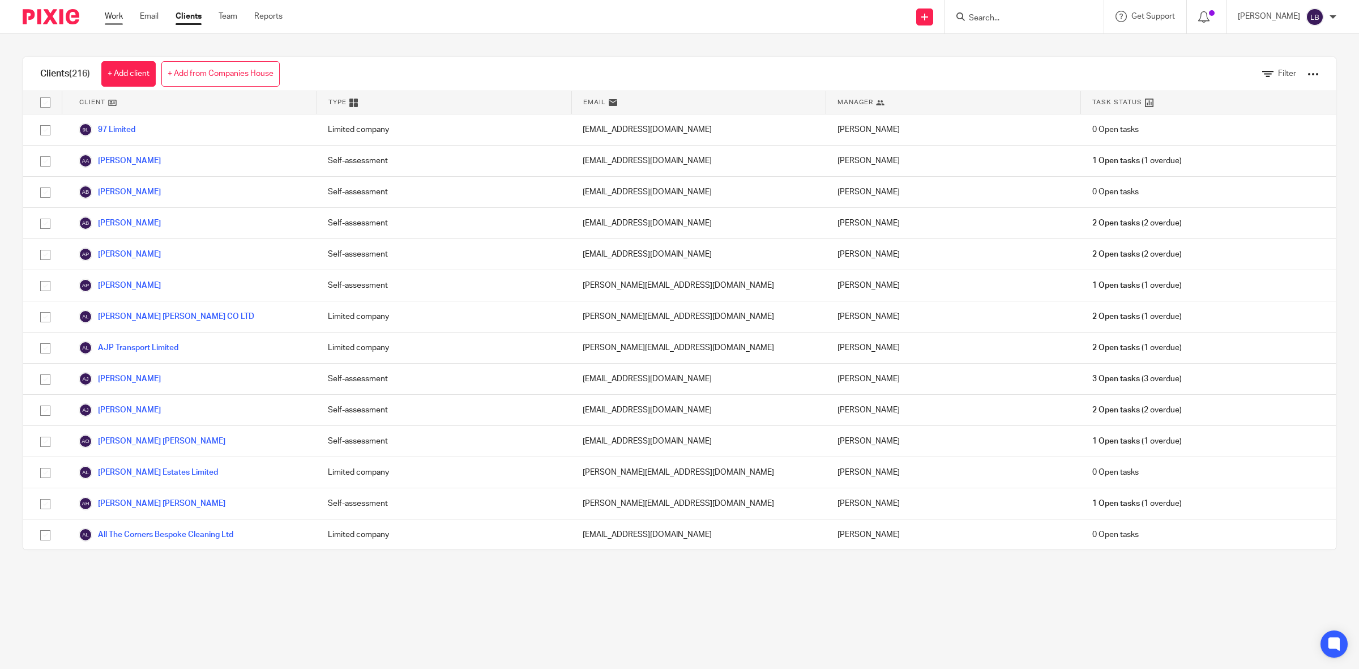
click at [117, 15] on link "Work" at bounding box center [114, 16] width 18 height 11
